Goal: Information Seeking & Learning: Learn about a topic

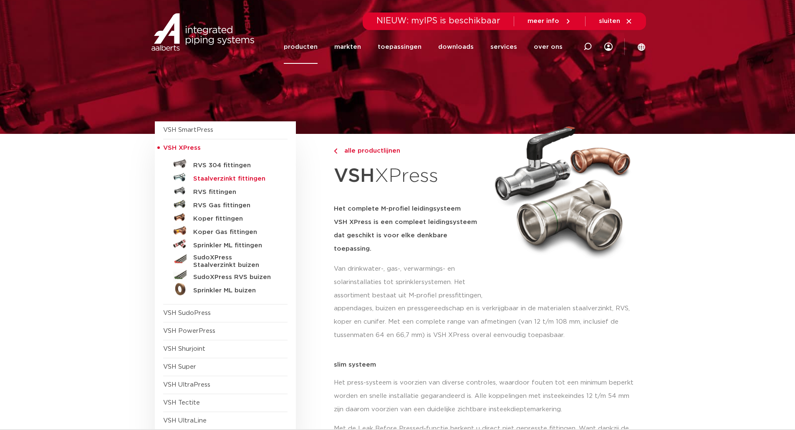
click at [233, 181] on h5 "Staalverzinkt fittingen" at bounding box center [234, 179] width 83 height 8
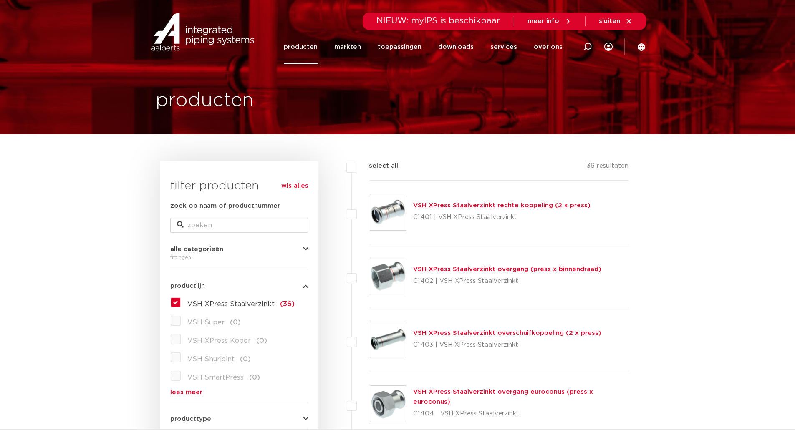
click at [514, 269] on link "VSH XPress Staalverzinkt overgang (press x binnendraad)" at bounding box center [507, 269] width 188 height 6
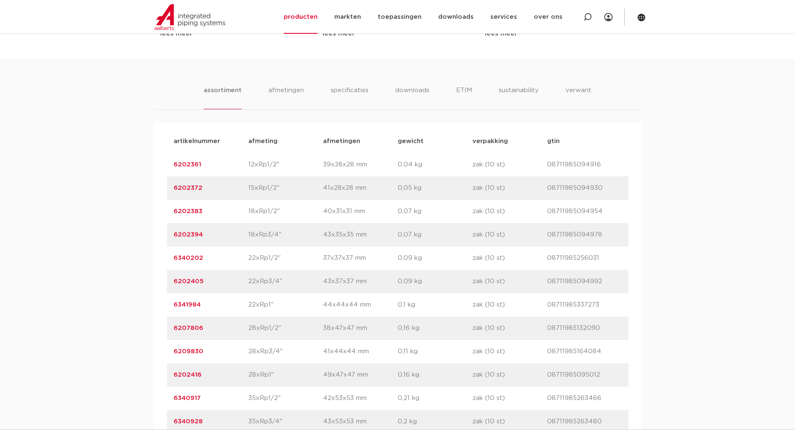
scroll to position [543, 0]
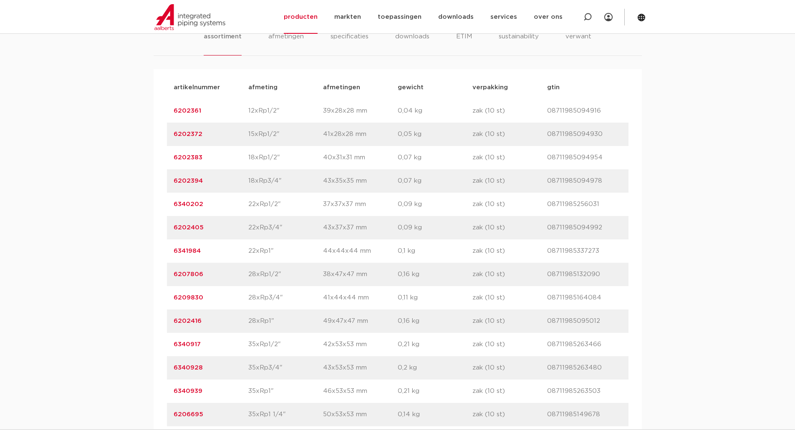
click at [111, 239] on div "assortiment [GEOGRAPHIC_DATA] specificaties downloads ETIM sustainability verwa…" at bounding box center [397, 242] width 795 height 475
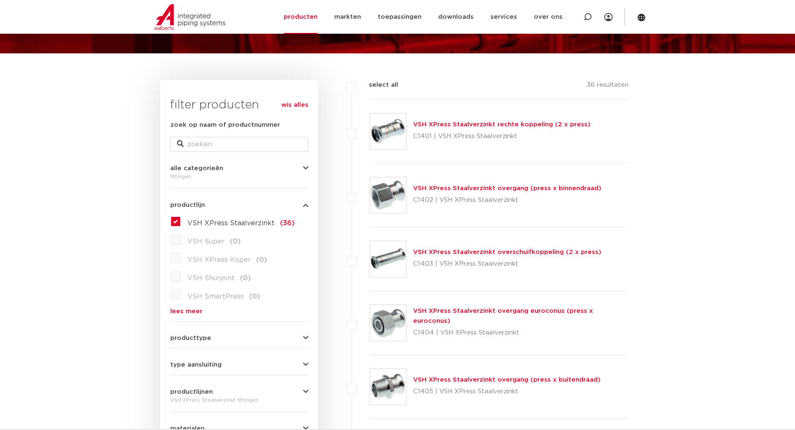
scroll to position [42, 0]
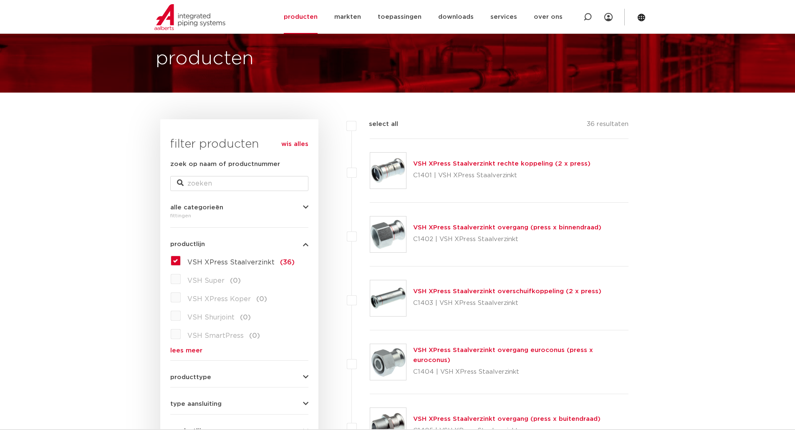
click at [494, 225] on link "VSH XPress Staalverzinkt overgang (press x binnendraad)" at bounding box center [507, 228] width 188 height 6
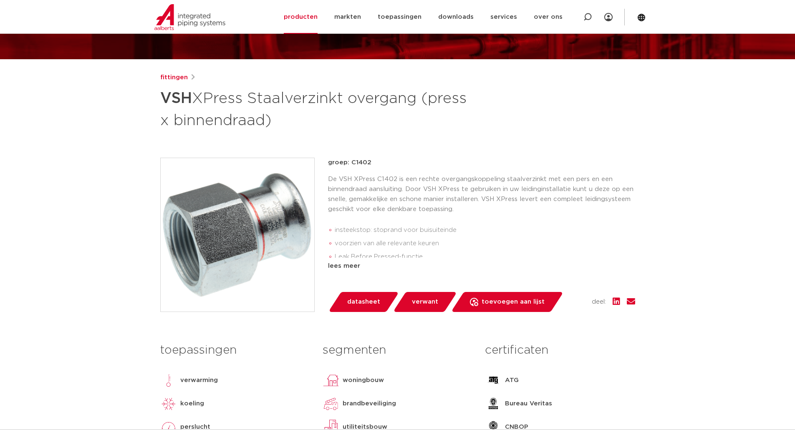
scroll to position [83, 0]
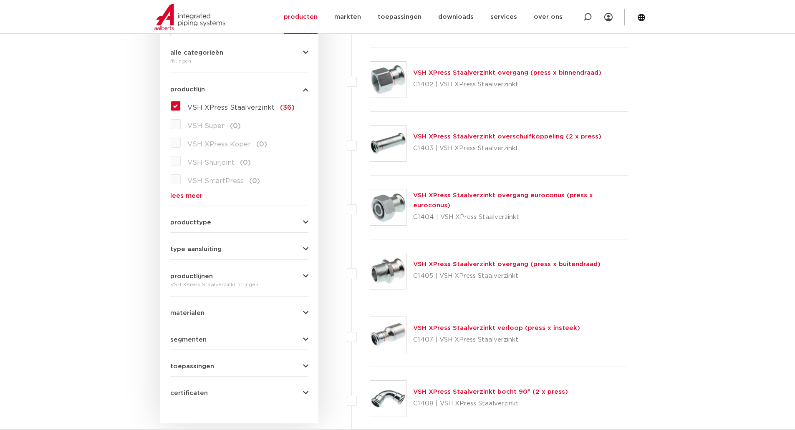
scroll to position [125, 0]
